Goal: Connect with others: Connect with others

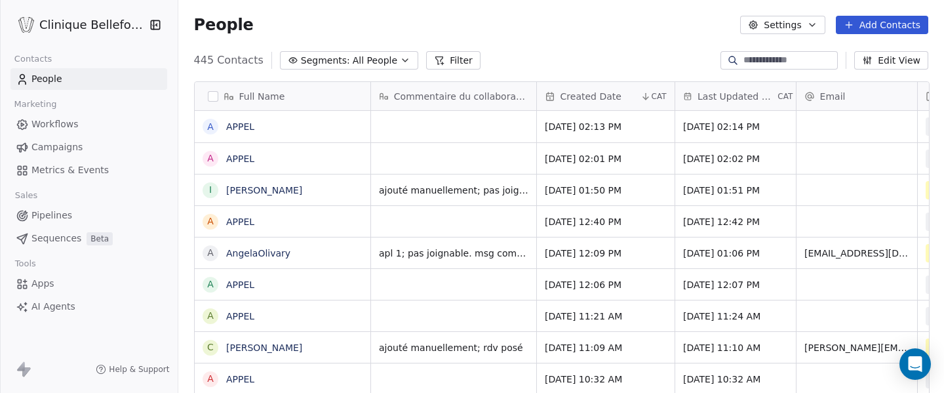
scroll to position [345, 767]
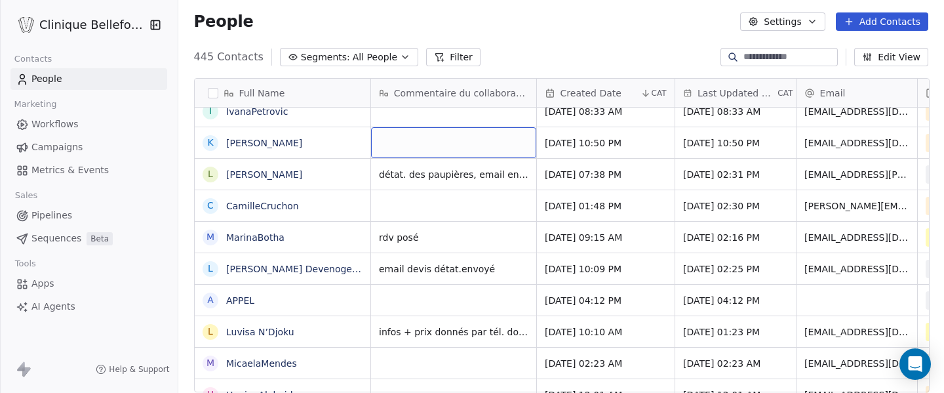
click at [420, 136] on div "grid" at bounding box center [453, 142] width 165 height 31
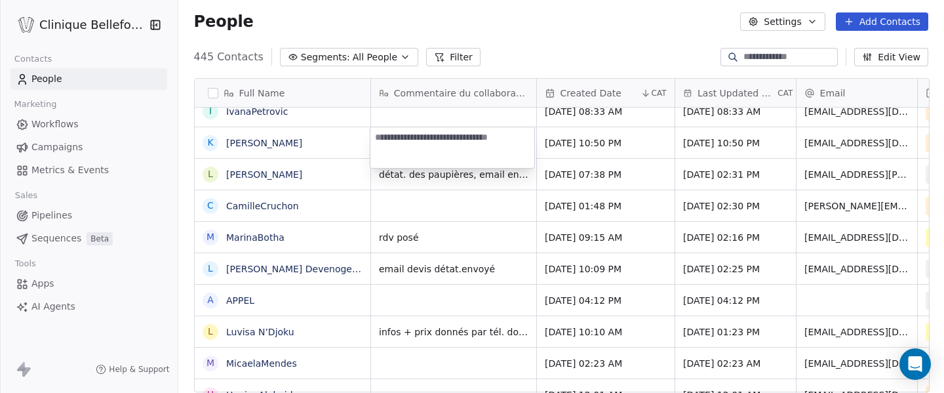
click at [409, 140] on textarea at bounding box center [452, 147] width 164 height 41
type textarea "**********"
click at [566, 138] on html "Clinique Bellefontaine Contacts People Marketing Workflows Campaigns Metrics & …" at bounding box center [472, 196] width 944 height 393
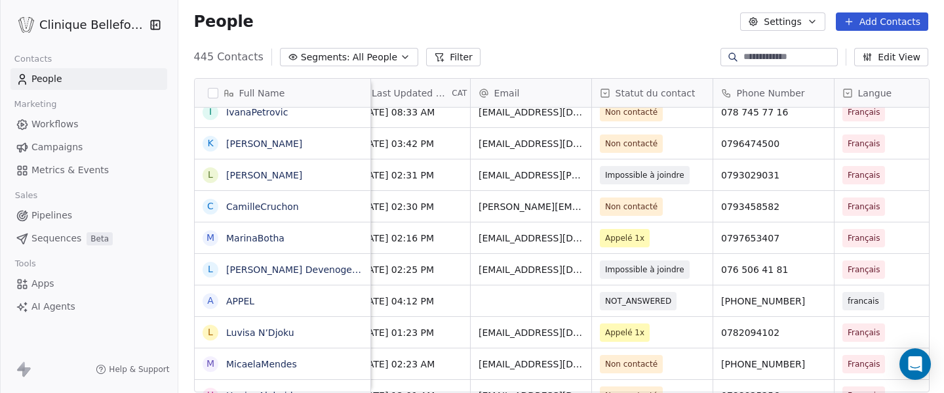
scroll to position [0, 326]
click at [673, 150] on span "Non contacté" at bounding box center [640, 143] width 80 height 18
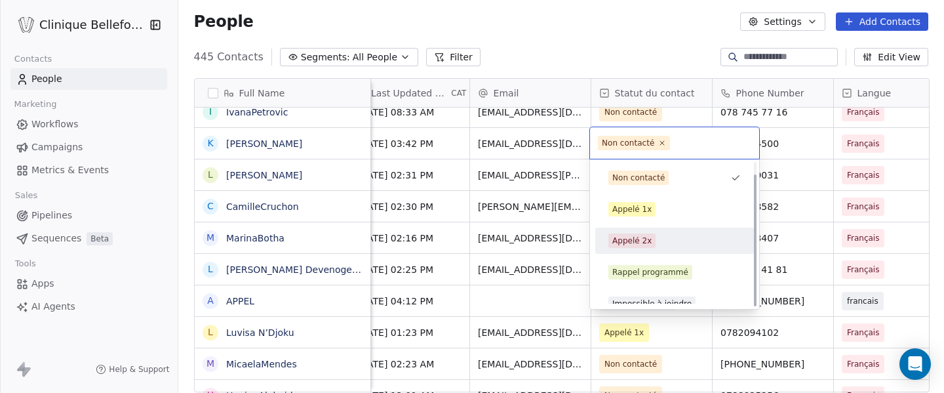
scroll to position [13, 0]
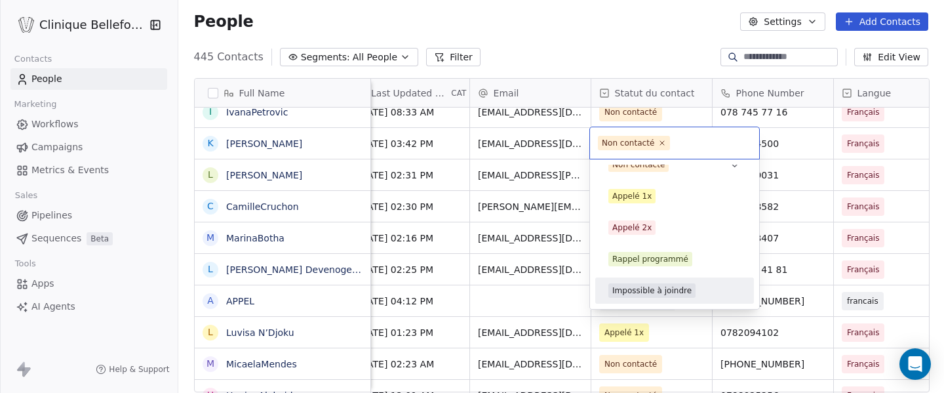
click at [929, 142] on html "Clinique Bellefontaine Contacts People Marketing Workflows Campaigns Metrics & …" at bounding box center [472, 196] width 944 height 393
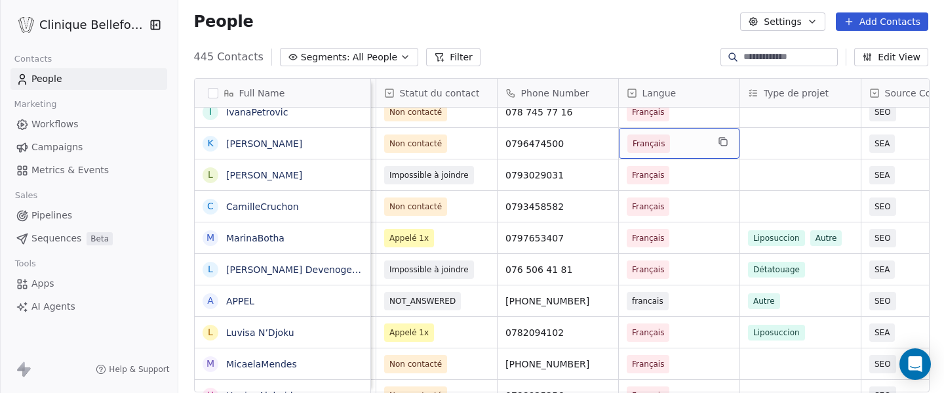
scroll to position [0, 545]
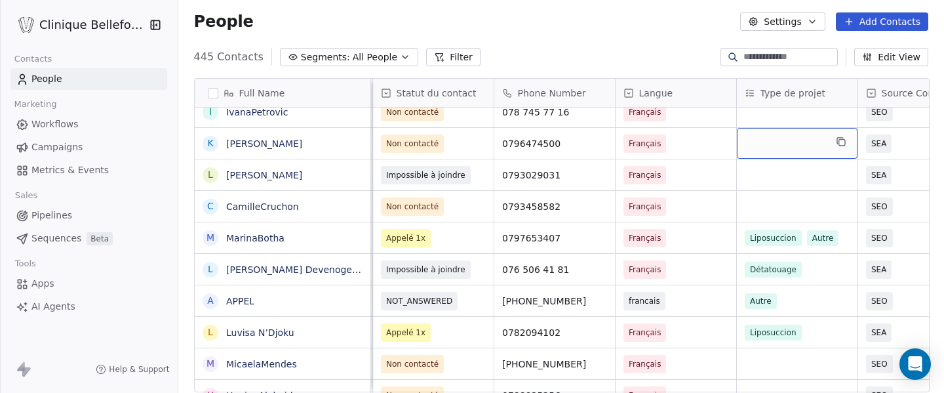
click at [764, 141] on div "grid" at bounding box center [797, 143] width 121 height 31
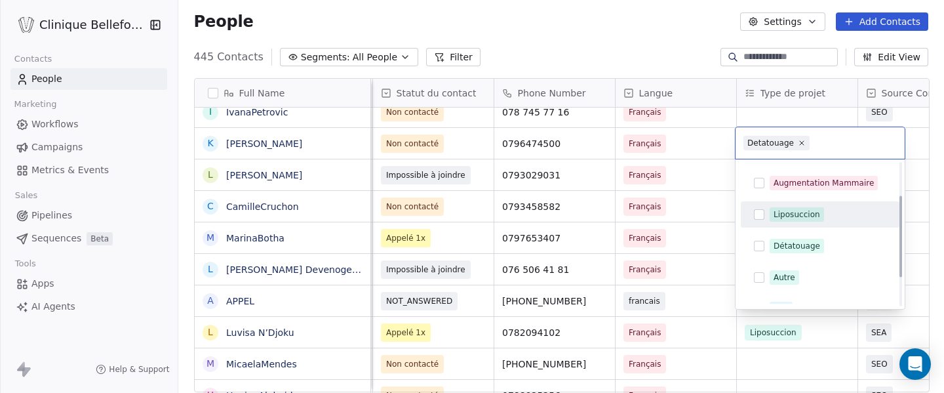
scroll to position [66, 0]
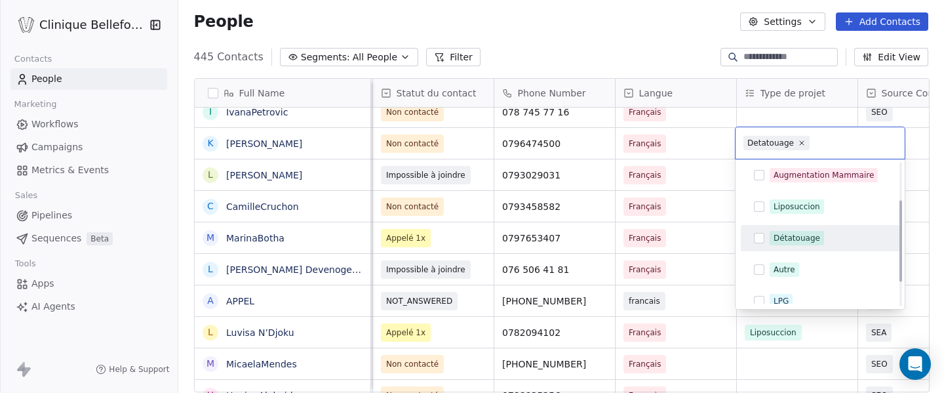
click at [793, 242] on div "Détatouage" at bounding box center [797, 238] width 47 height 12
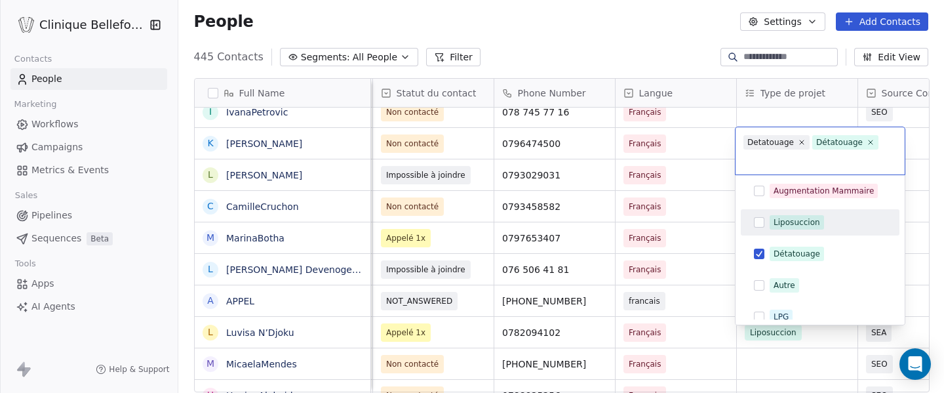
click at [701, 198] on html "Clinique Bellefontaine Contacts People Marketing Workflows Campaigns Metrics & …" at bounding box center [472, 196] width 944 height 393
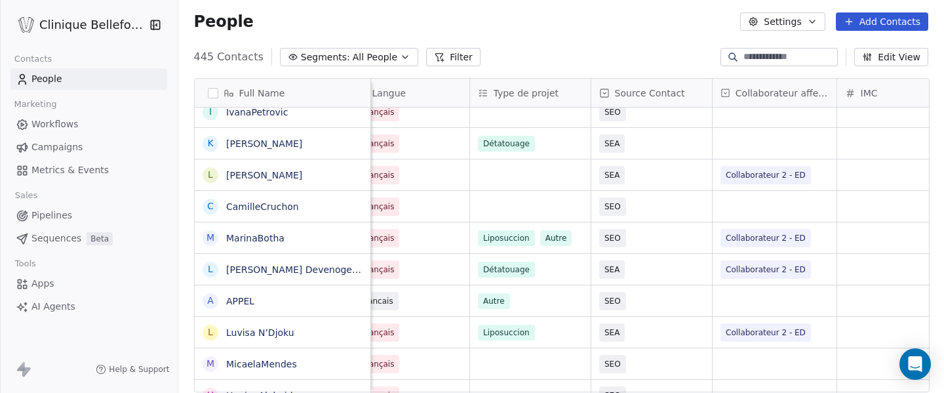
scroll to position [0, 810]
click at [779, 142] on div "grid" at bounding box center [776, 143] width 124 height 31
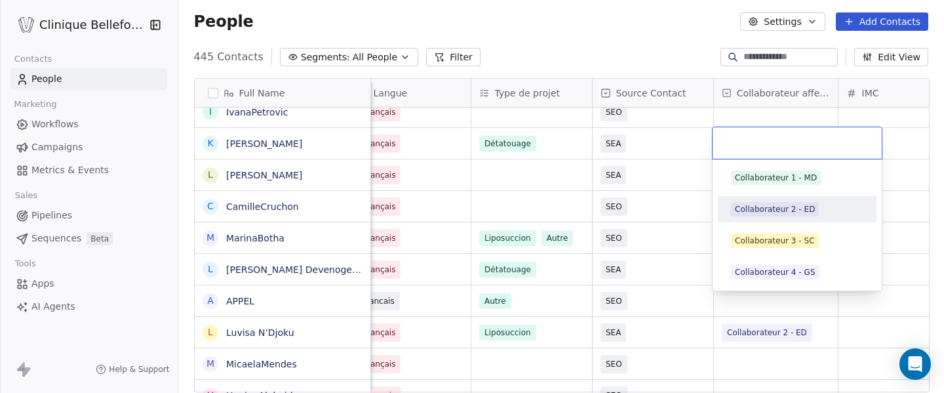
click at [784, 215] on span "Collaborateur 2 - ED" at bounding box center [775, 209] width 88 height 14
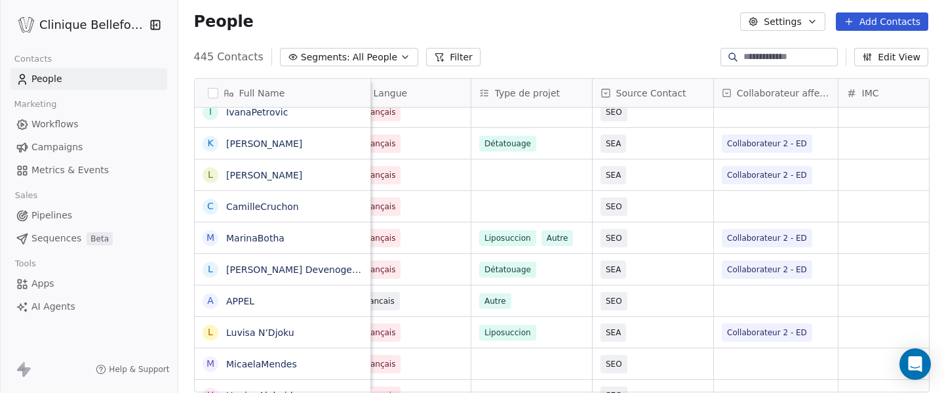
scroll to position [0, 0]
